Goal: Information Seeking & Learning: Learn about a topic

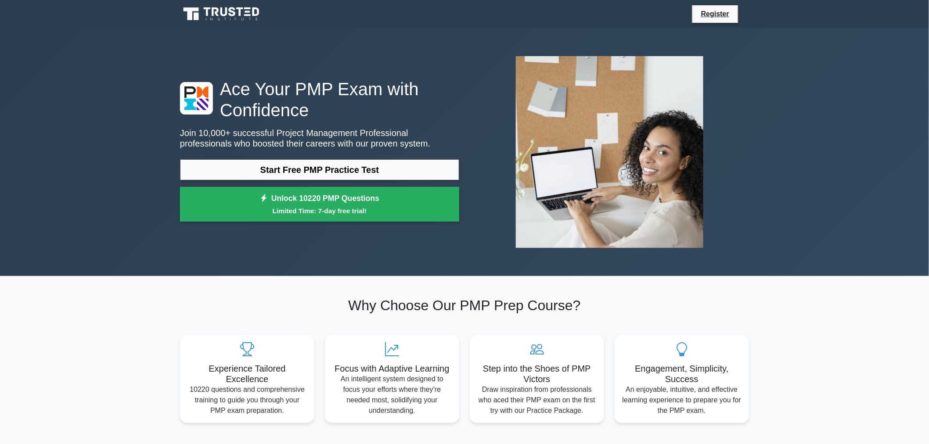
click at [244, 14] on icon at bounding box center [222, 14] width 84 height 17
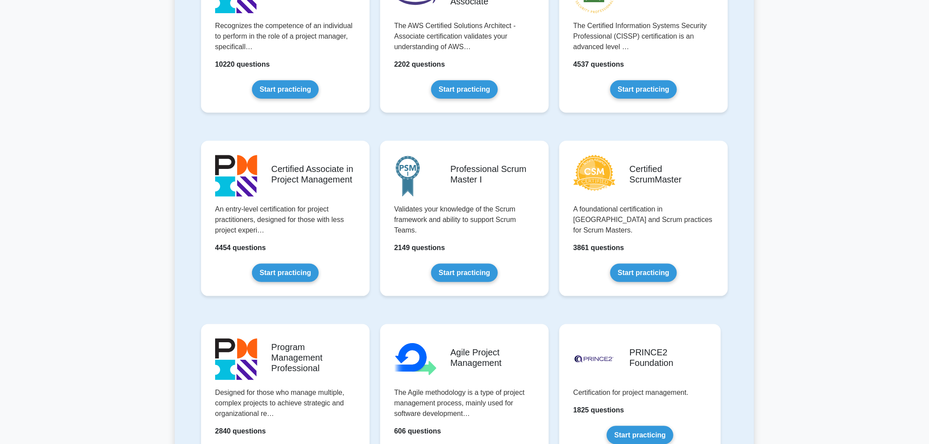
scroll to position [260, 0]
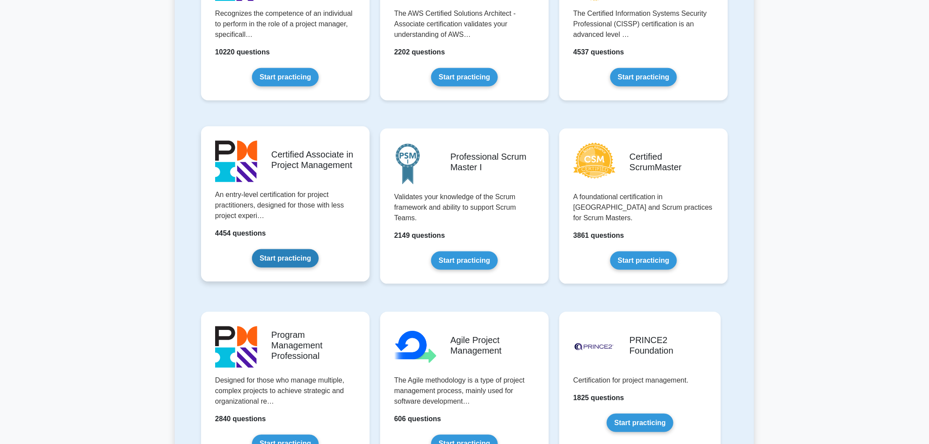
click at [302, 253] on link "Start practicing" at bounding box center [285, 258] width 66 height 18
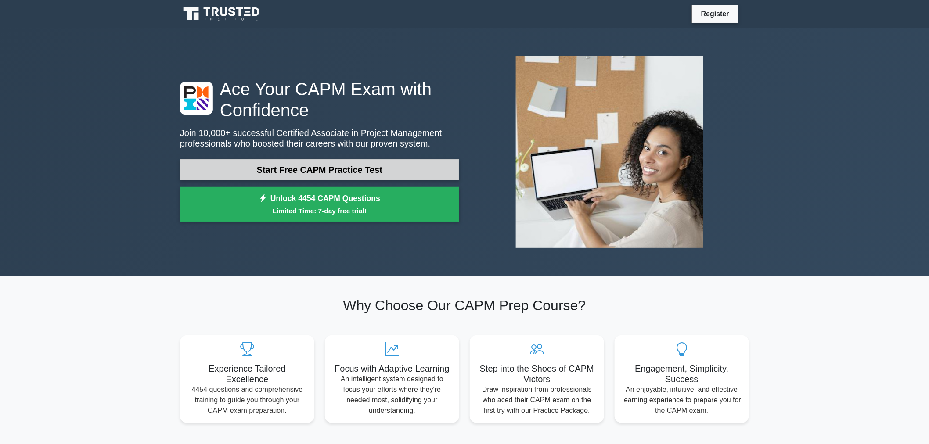
click at [345, 170] on link "Start Free CAPM Practice Test" at bounding box center [319, 169] width 279 height 21
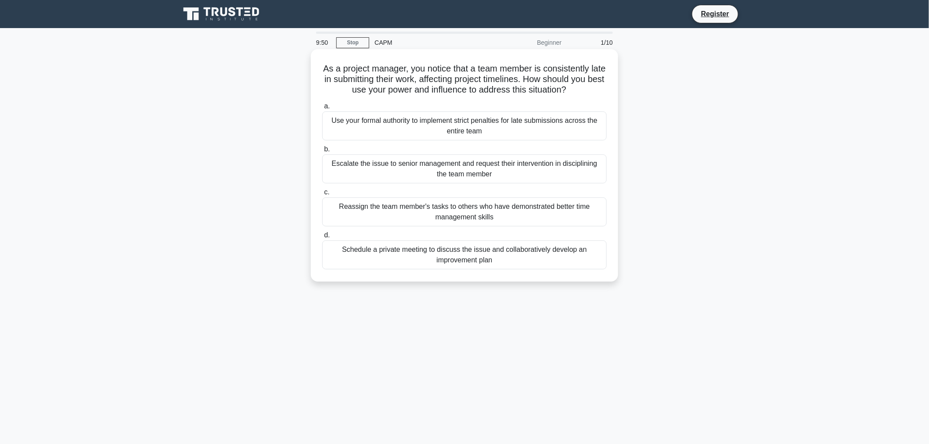
click at [491, 267] on div "Schedule a private meeting to discuss the issue and collaboratively develop an …" at bounding box center [464, 255] width 285 height 29
click at [322, 239] on input "d. Schedule a private meeting to discuss the issue and collaboratively develop …" at bounding box center [322, 236] width 0 height 6
